Goal: Information Seeking & Learning: Learn about a topic

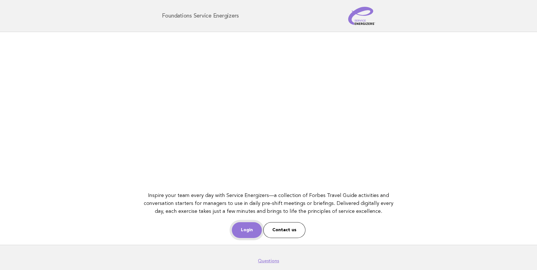
click at [247, 231] on link "Login" at bounding box center [247, 230] width 30 height 16
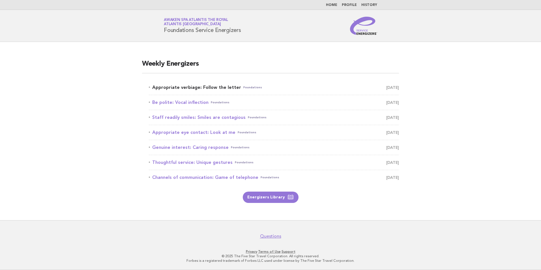
click at [199, 86] on link "Appropriate verbiage: Follow the letter Foundations August 23" at bounding box center [274, 87] width 250 height 8
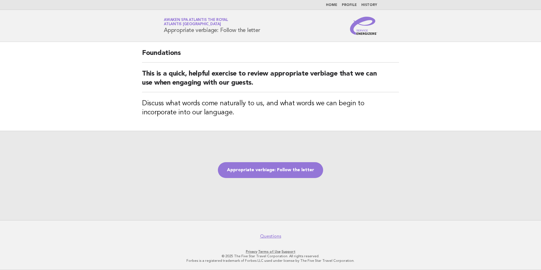
drag, startPoint x: 164, startPoint y: 30, endPoint x: 262, endPoint y: 30, distance: 98.2
click at [262, 30] on div "Service Energizers Awaken SPA Atlantis the Royal Atlantis Dubai Appropriate ver…" at bounding box center [270, 26] width 229 height 18
copy h1 "Appropriate verbiage: Follow the letter"
click at [273, 166] on link "Appropriate verbiage: Follow the letter" at bounding box center [270, 170] width 105 height 16
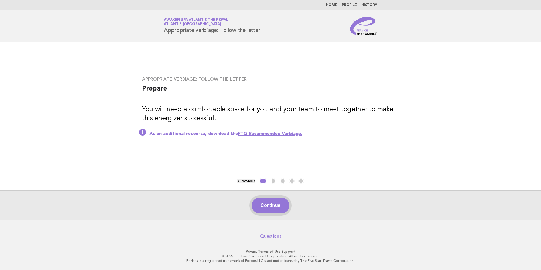
click at [277, 209] on button "Continue" at bounding box center [271, 205] width 38 height 16
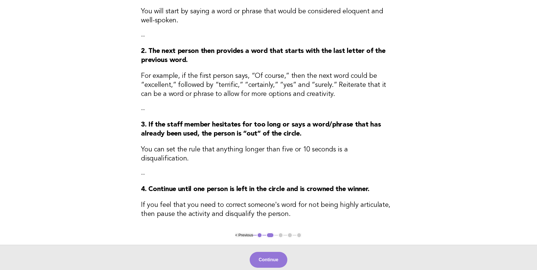
scroll to position [113, 0]
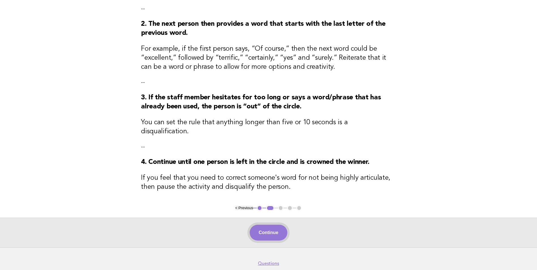
click at [277, 225] on button "Continue" at bounding box center [269, 233] width 38 height 16
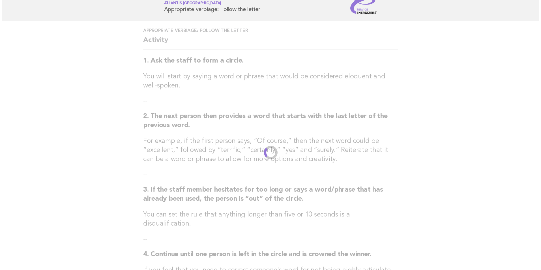
scroll to position [0, 0]
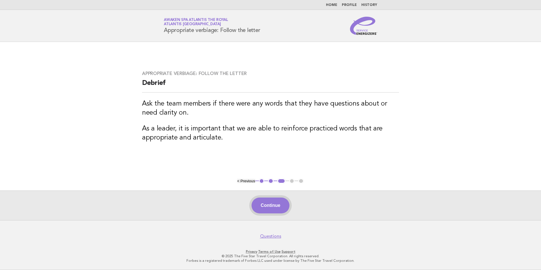
click at [283, 208] on button "Continue" at bounding box center [271, 205] width 38 height 16
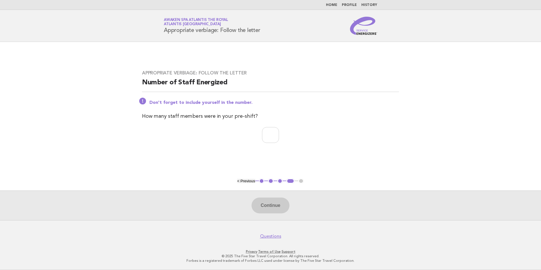
click at [279, 182] on button "3" at bounding box center [280, 181] width 6 height 6
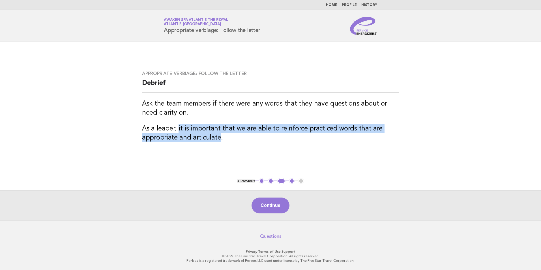
drag, startPoint x: 178, startPoint y: 129, endPoint x: 218, endPoint y: 139, distance: 41.2
click at [218, 139] on h3 "As a leader, it is important that we are able to reinforce practiced words that…" at bounding box center [270, 133] width 257 height 18
copy h3 "it is important that we are able to reinforce practiced words that are appropri…"
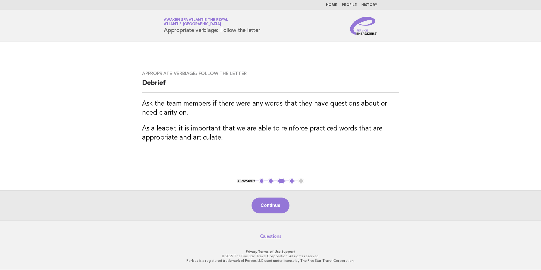
click at [414, 144] on main "Appropriate verbiage: Follow the letter Debrief Ask the team members if there w…" at bounding box center [270, 131] width 541 height 178
